Goal: Use online tool/utility: Utilize a website feature to perform a specific function

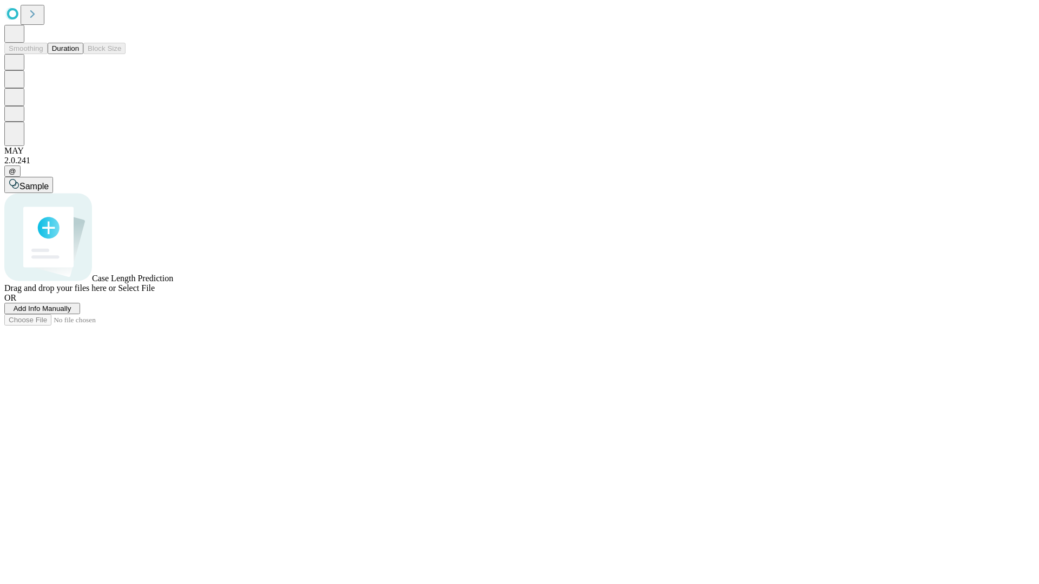
click at [79, 54] on button "Duration" at bounding box center [66, 48] width 36 height 11
click at [49, 182] on span "Sample" at bounding box center [33, 186] width 29 height 9
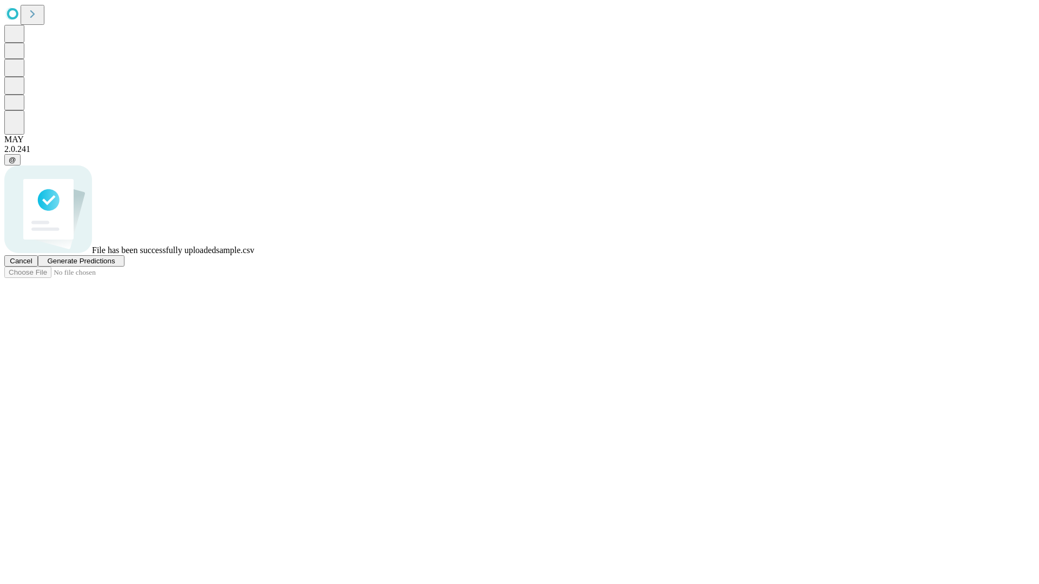
click at [115, 265] on span "Generate Predictions" at bounding box center [81, 261] width 68 height 8
